Goal: Task Accomplishment & Management: Manage account settings

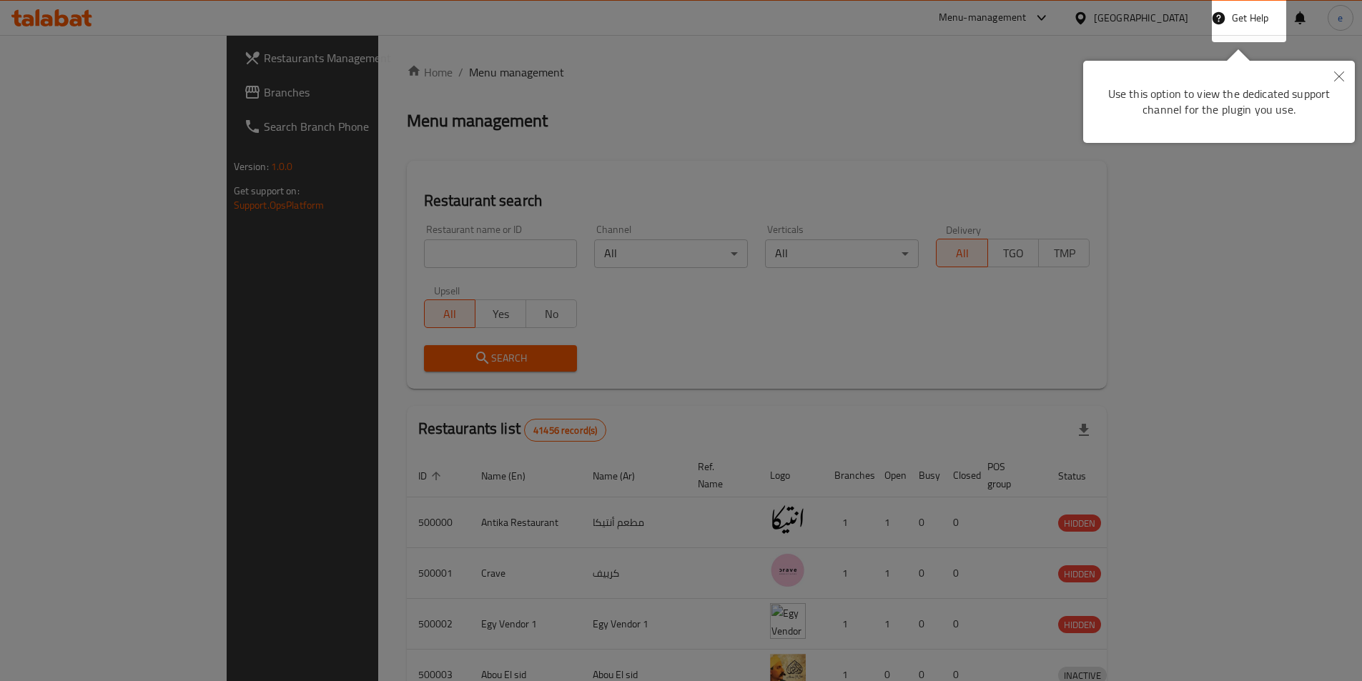
click at [1015, 70] on div at bounding box center [681, 340] width 1362 height 681
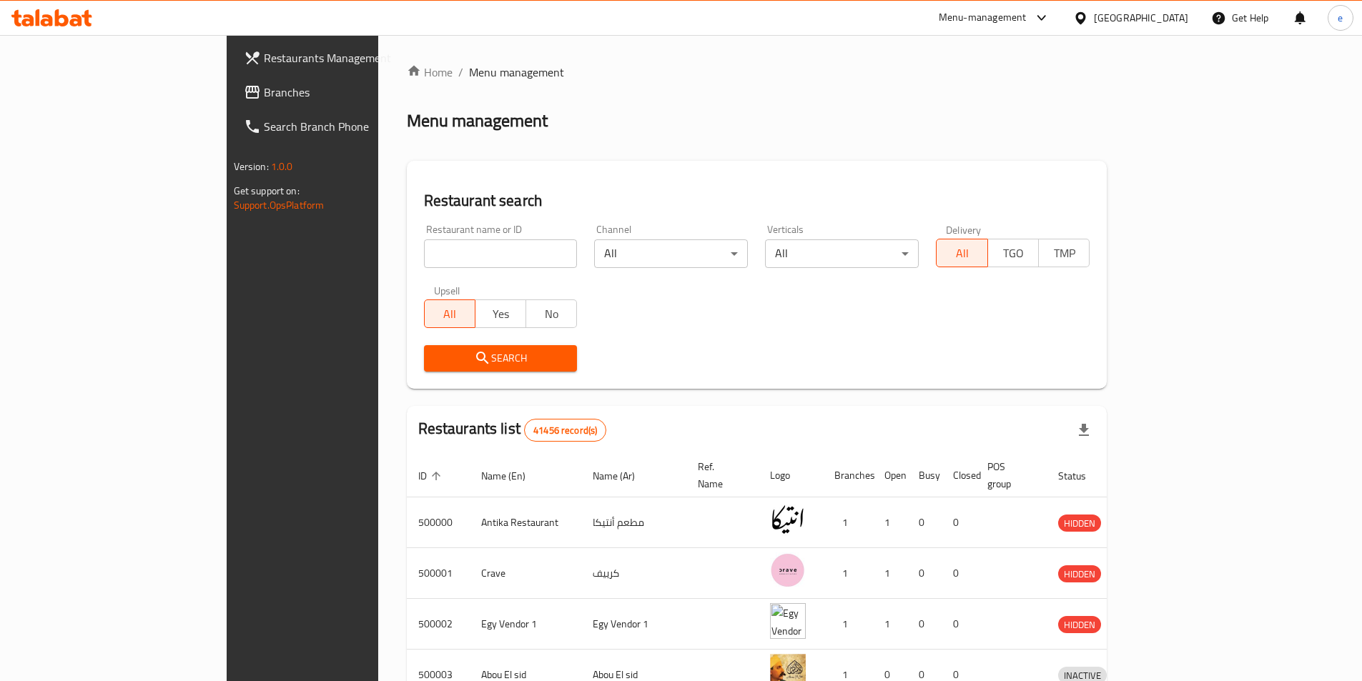
click at [244, 94] on icon at bounding box center [252, 92] width 17 height 17
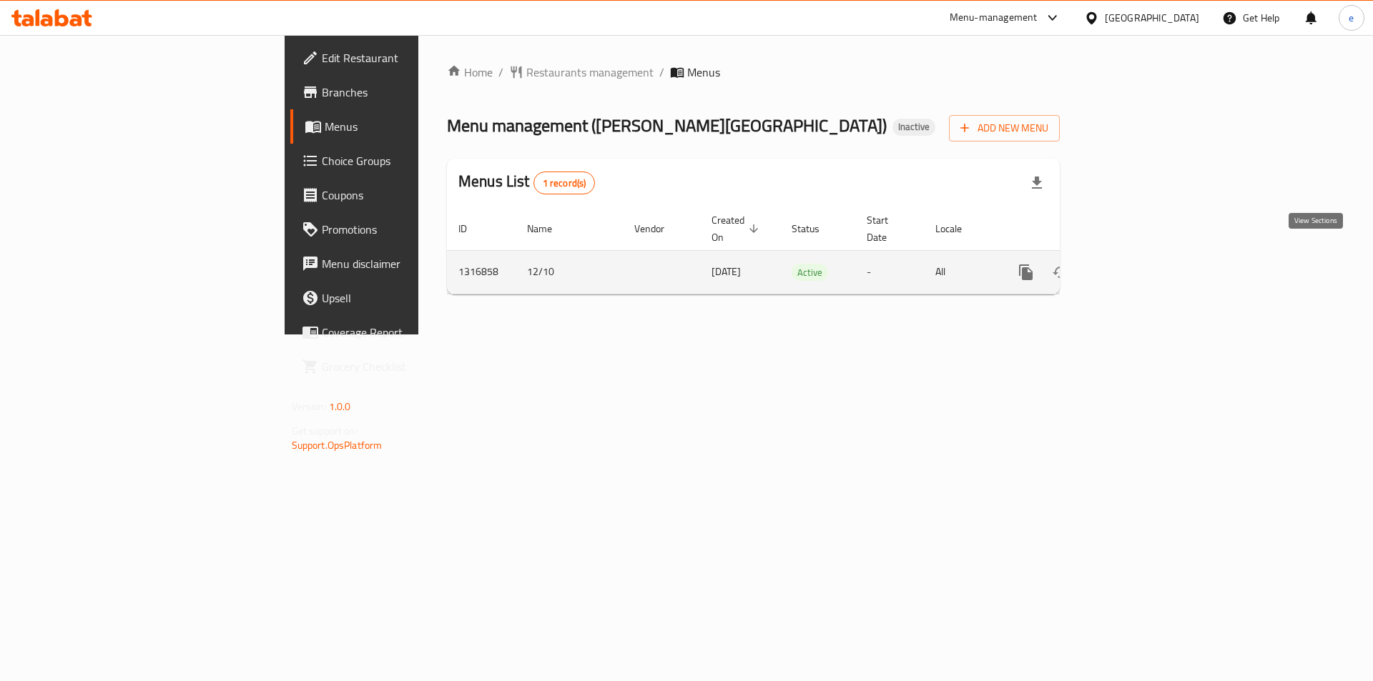
click at [1146, 258] on link "enhanced table" at bounding box center [1129, 272] width 34 height 34
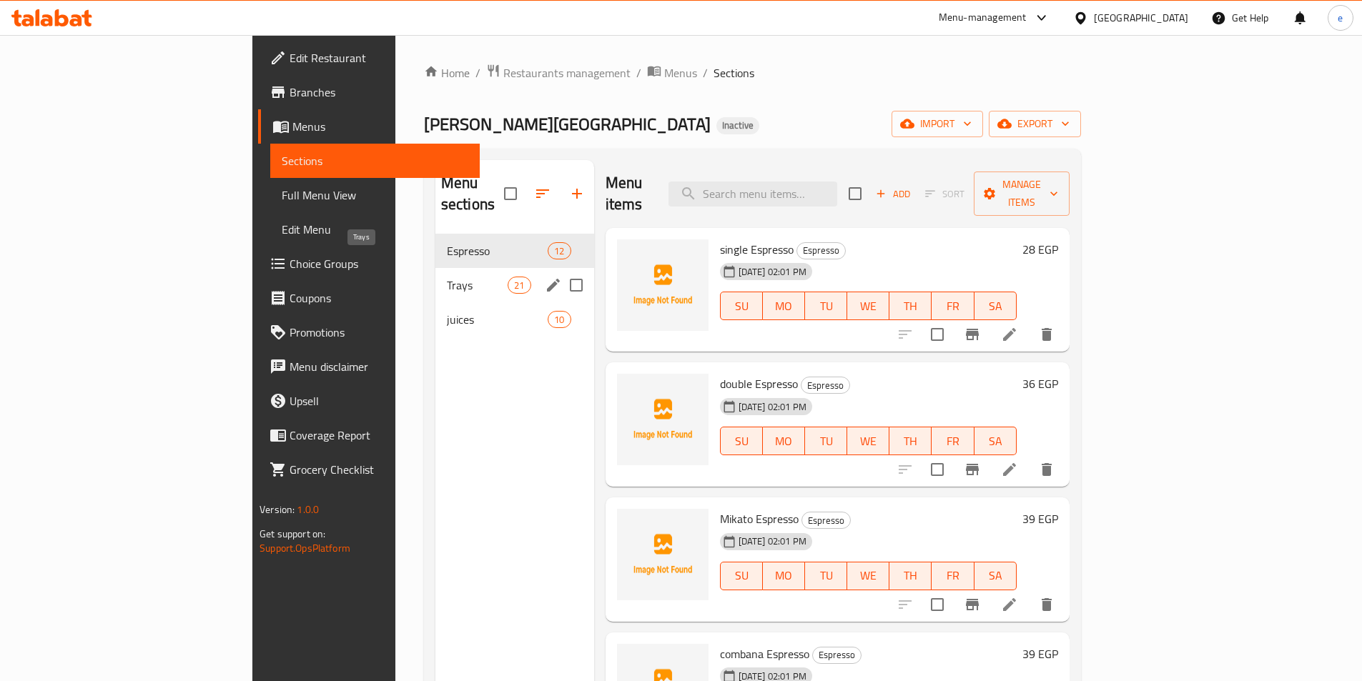
click at [447, 277] on span "Trays" at bounding box center [477, 285] width 61 height 17
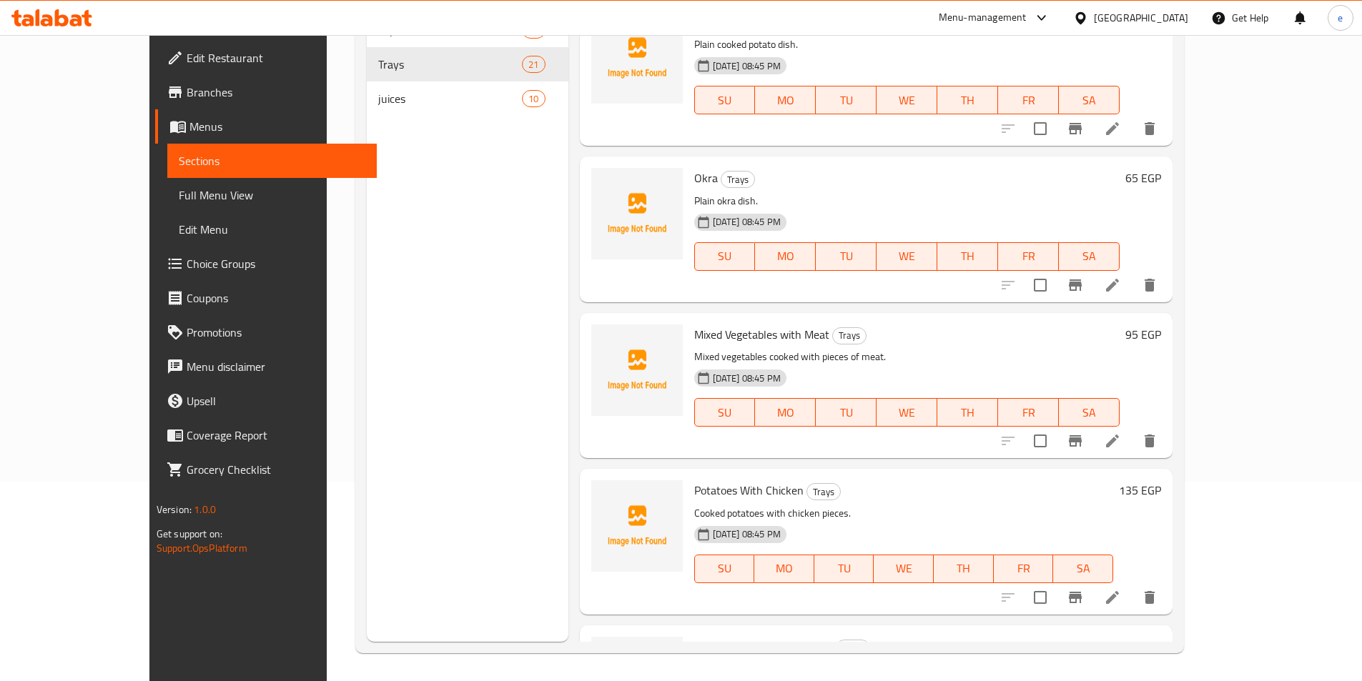
scroll to position [200, 0]
click at [190, 120] on span "Menus" at bounding box center [278, 126] width 176 height 17
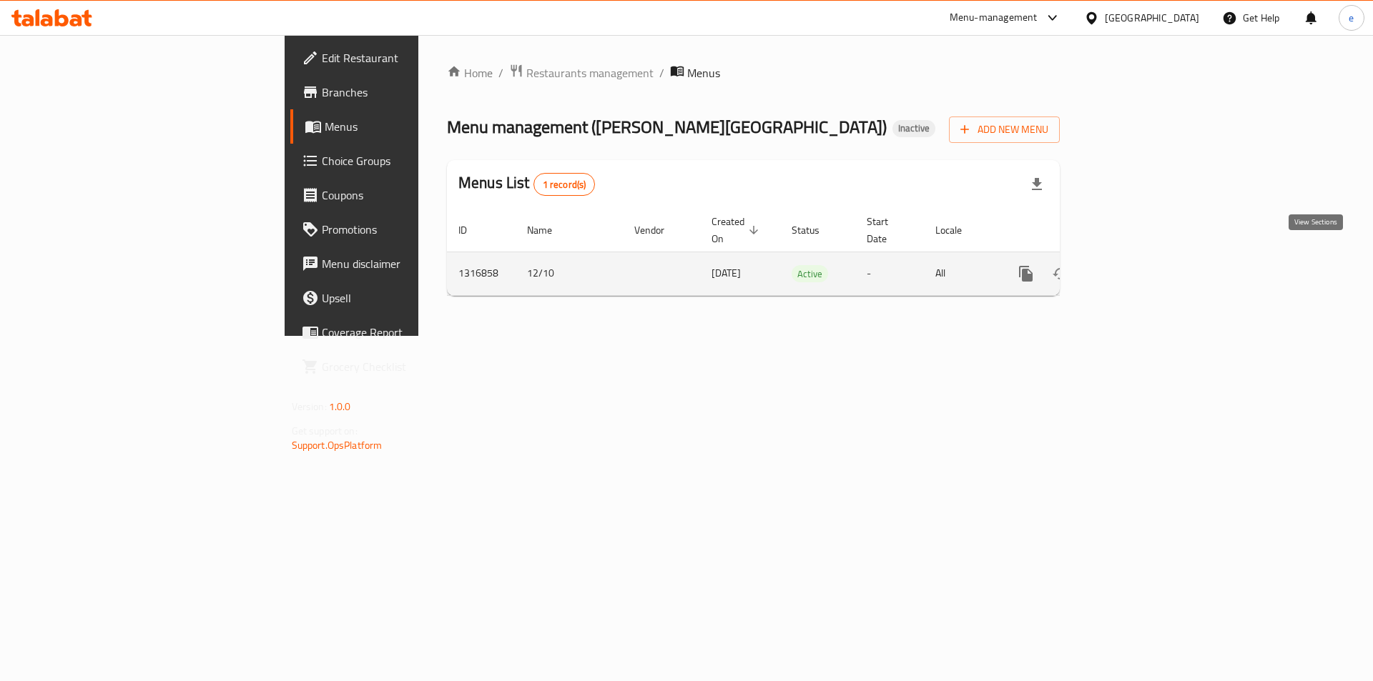
click at [1138, 265] on icon "enhanced table" at bounding box center [1129, 273] width 17 height 17
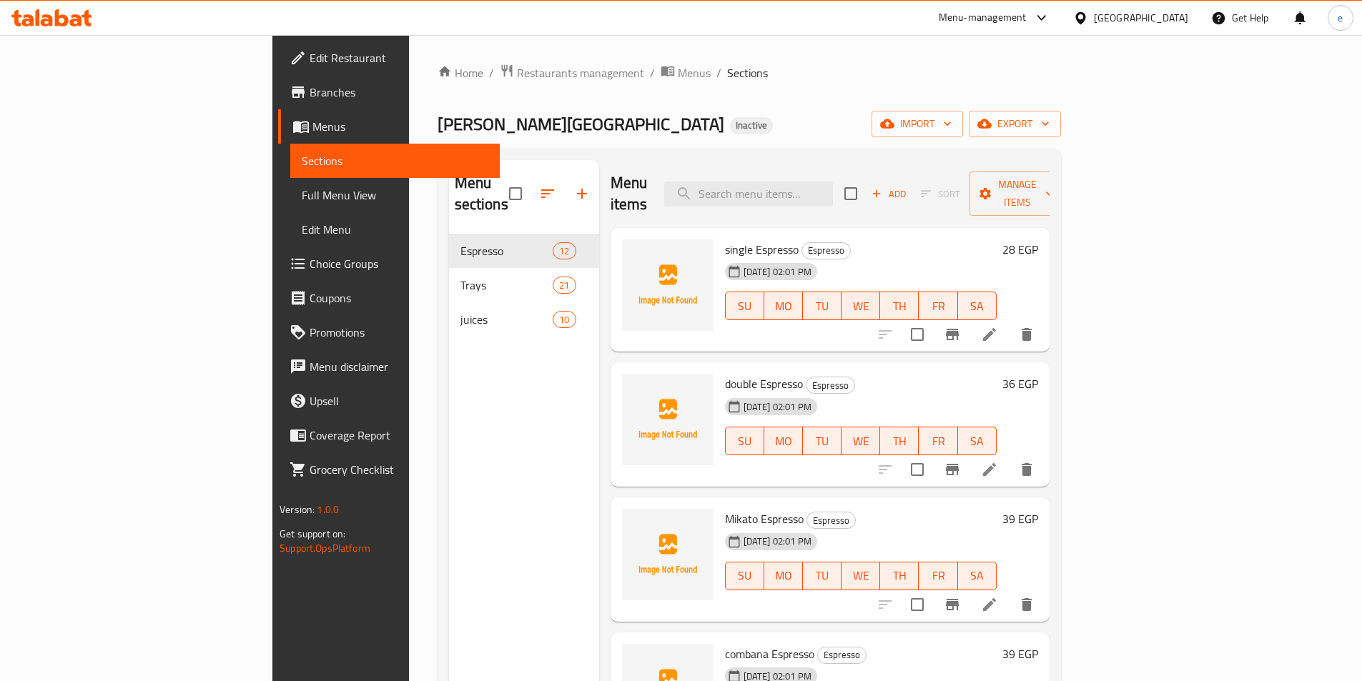
click at [302, 187] on span "Full Menu View" at bounding box center [395, 195] width 187 height 17
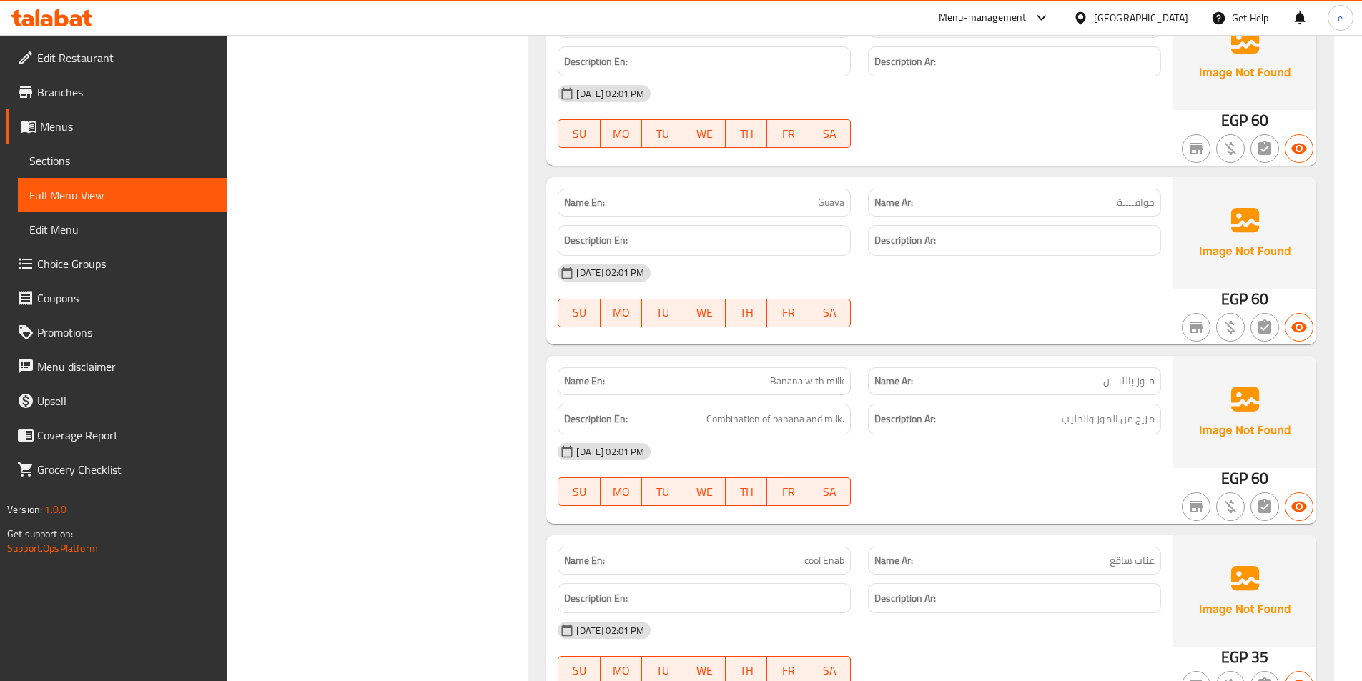
scroll to position [7839, 0]
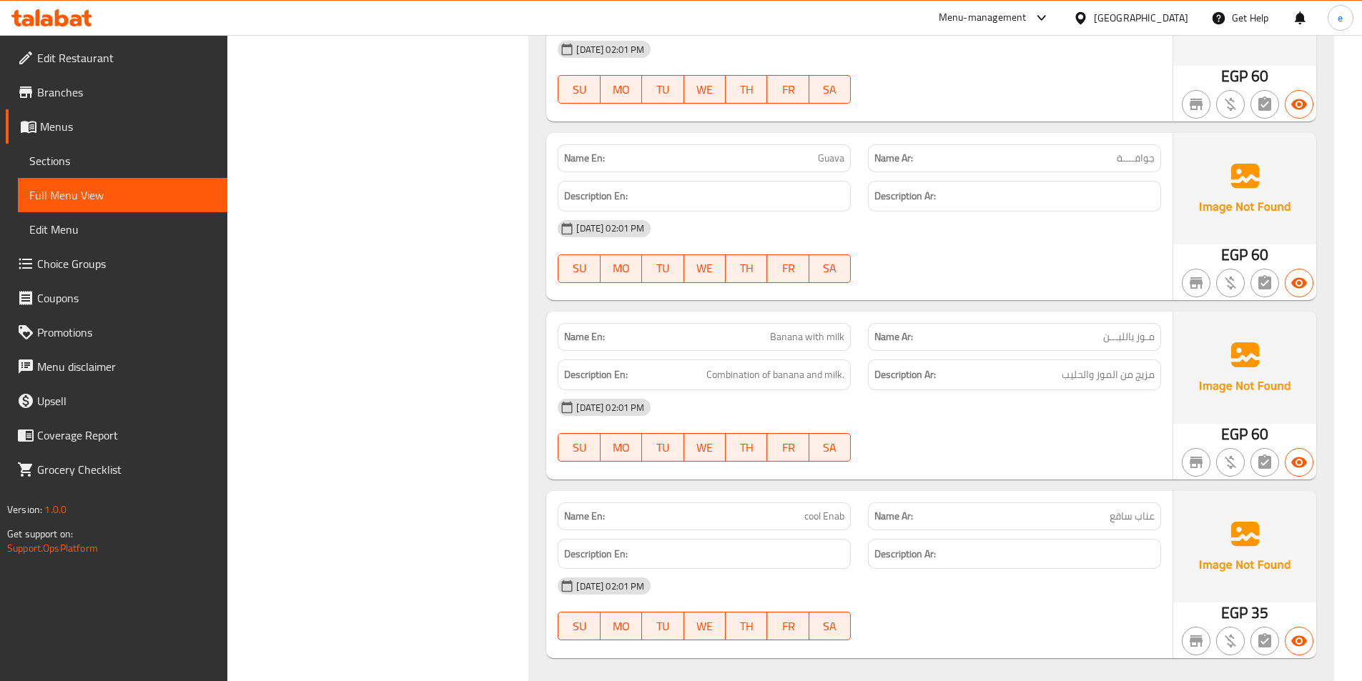
click at [62, 160] on span "Sections" at bounding box center [122, 160] width 187 height 17
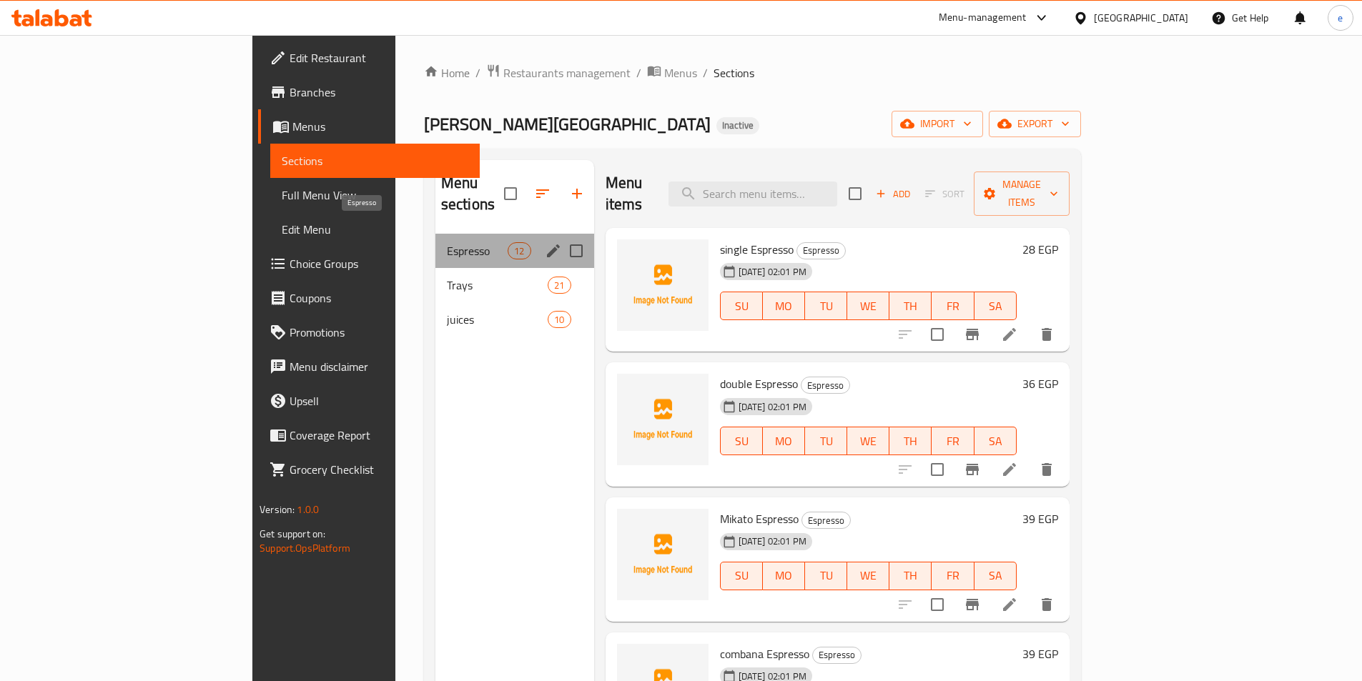
click at [447, 242] on span "Espresso" at bounding box center [477, 250] width 61 height 17
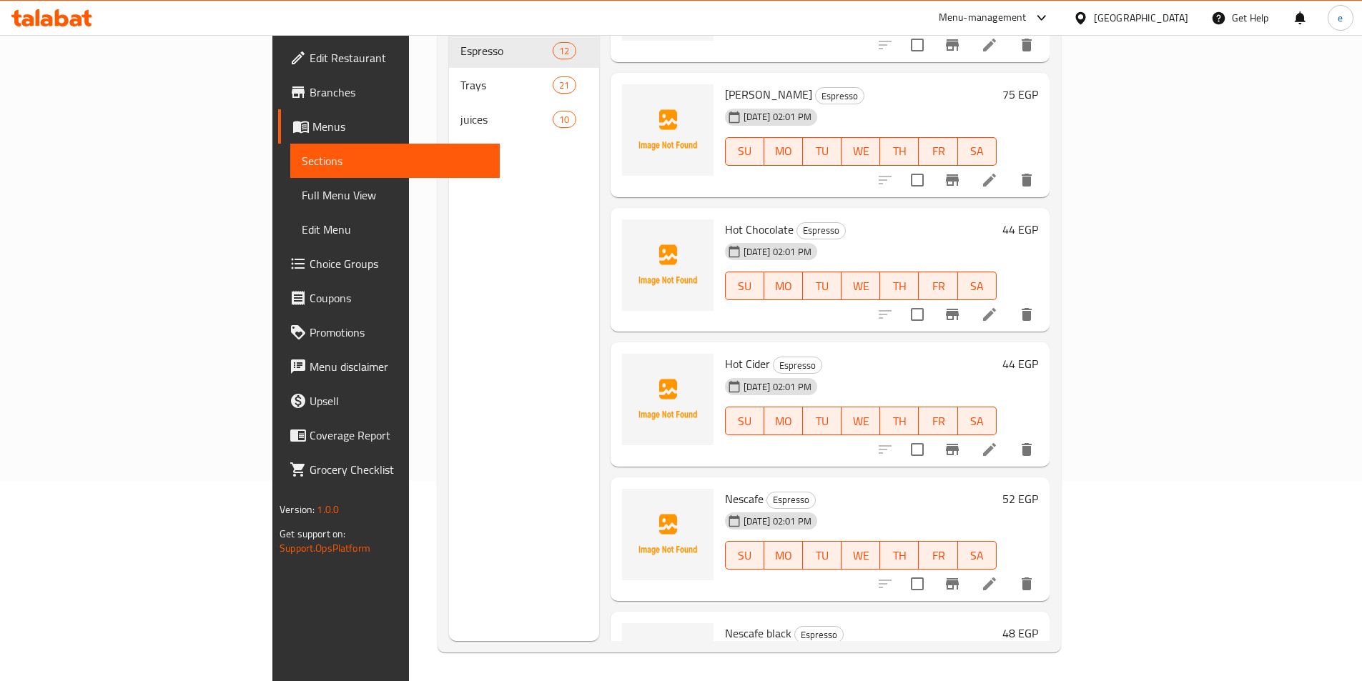
scroll to position [830, 0]
